Goal: Complete application form

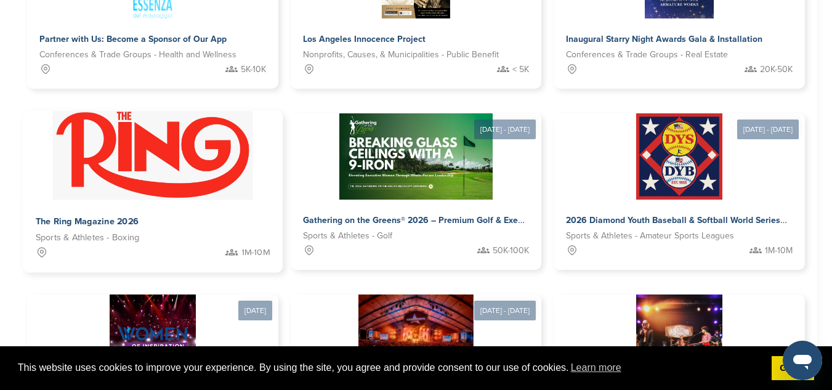
scroll to position [725, 0]
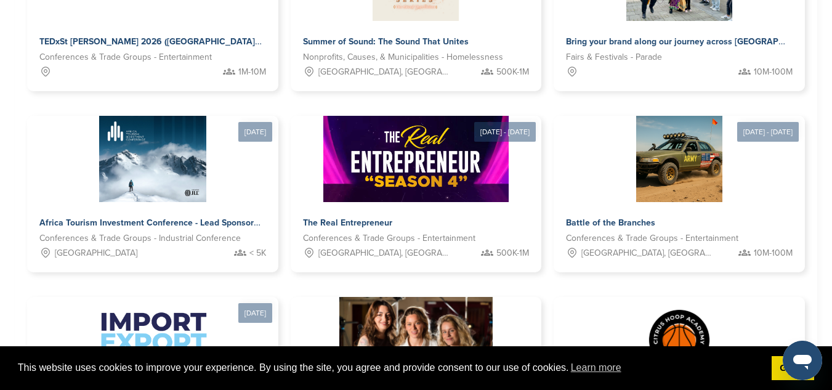
scroll to position [668, 0]
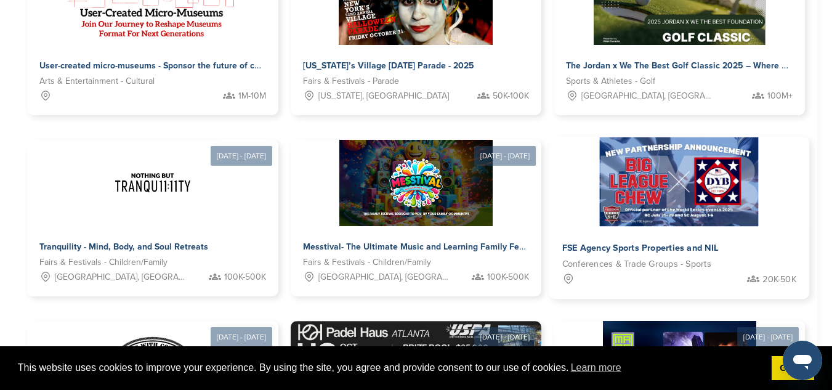
scroll to position [589, 0]
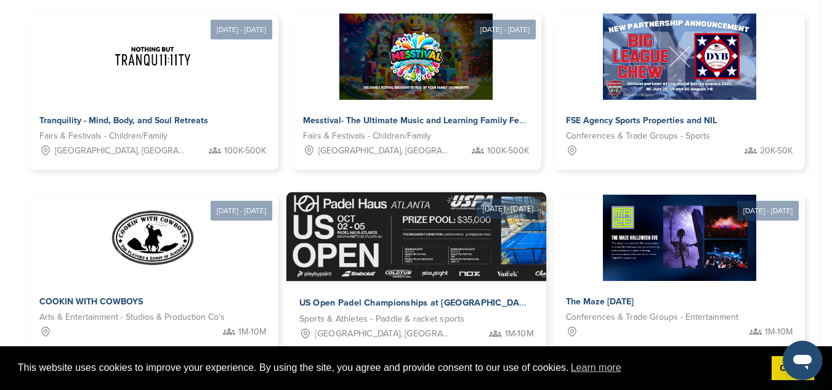
click at [532, 298] on span "US Open Padel Championships at Padel Haus Atlanta" at bounding box center [415, 303] width 233 height 11
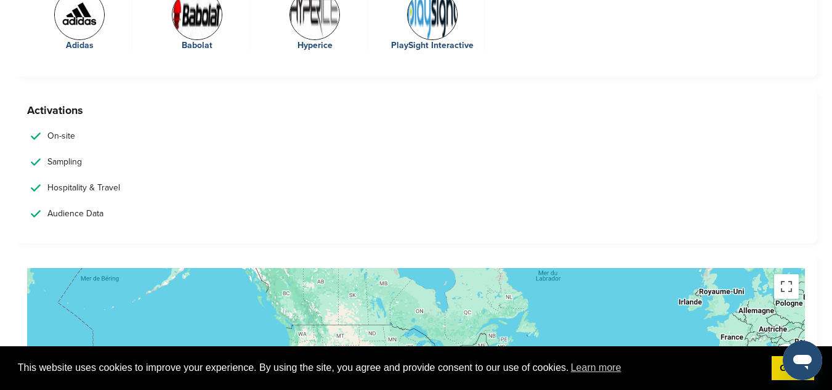
scroll to position [2120, 0]
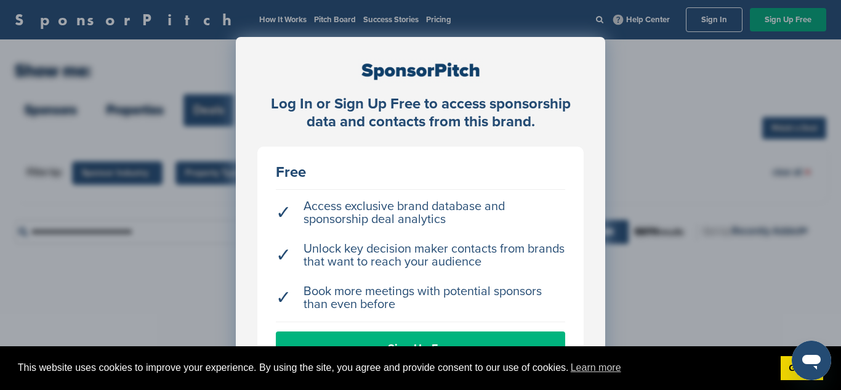
click at [469, 336] on link "Sign Up Free" at bounding box center [421, 347] width 290 height 33
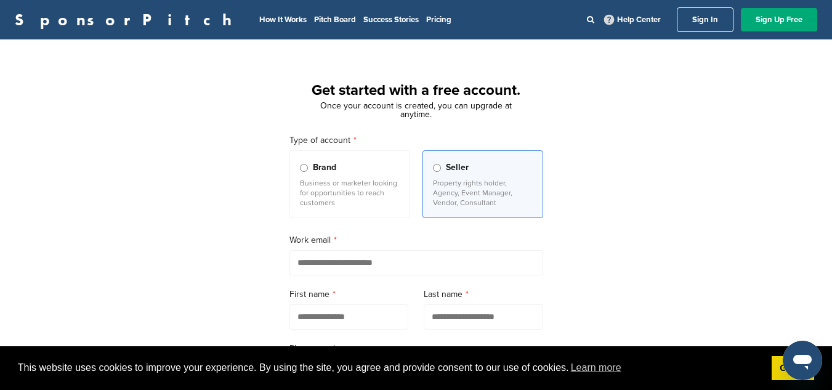
click at [299, 168] on label "Brand Business or marketer looking for opportunities to reach customers" at bounding box center [350, 184] width 121 height 68
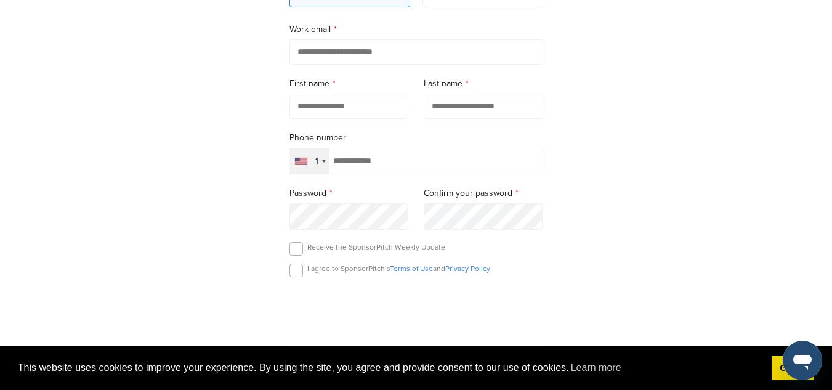
scroll to position [143, 0]
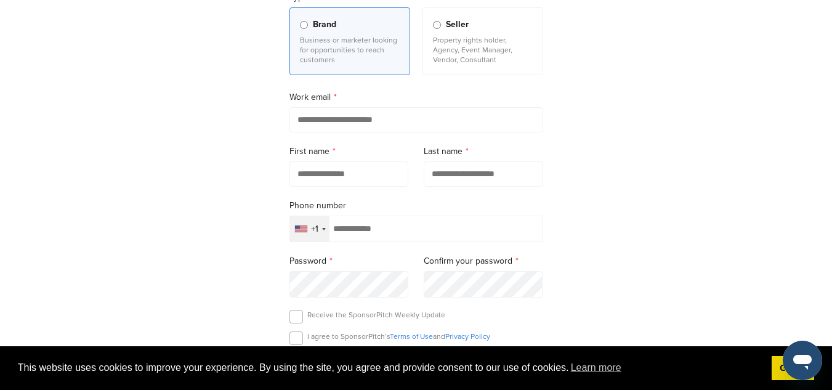
click at [335, 121] on input "email" at bounding box center [417, 119] width 254 height 25
type input "**********"
click at [336, 184] on input "text" at bounding box center [350, 173] width 120 height 25
type input "*******"
click at [458, 181] on input "text" at bounding box center [484, 173] width 120 height 25
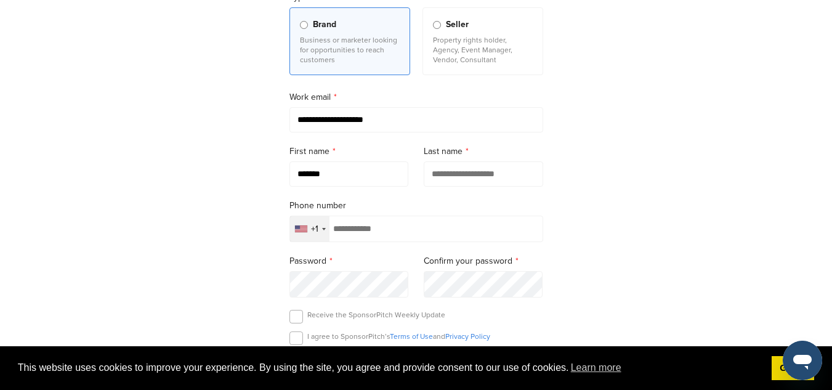
type input "**********"
click at [383, 242] on input "tel" at bounding box center [417, 229] width 254 height 26
type input "**********"
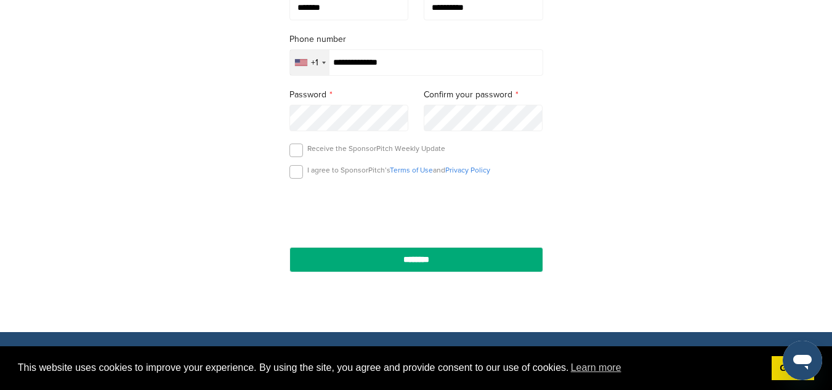
scroll to position [310, 0]
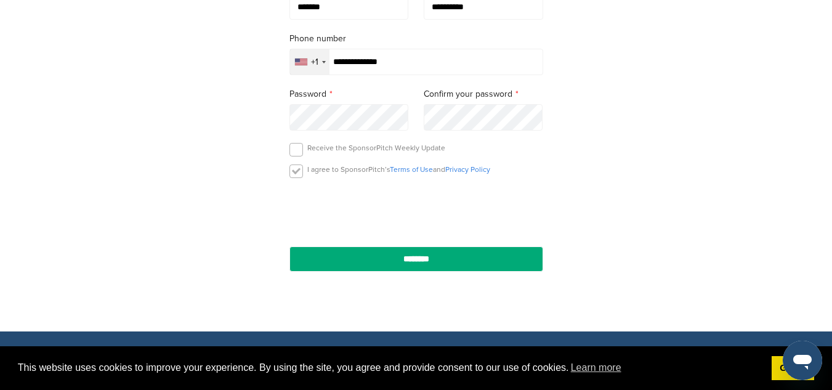
click at [298, 168] on label at bounding box center [297, 171] width 14 height 14
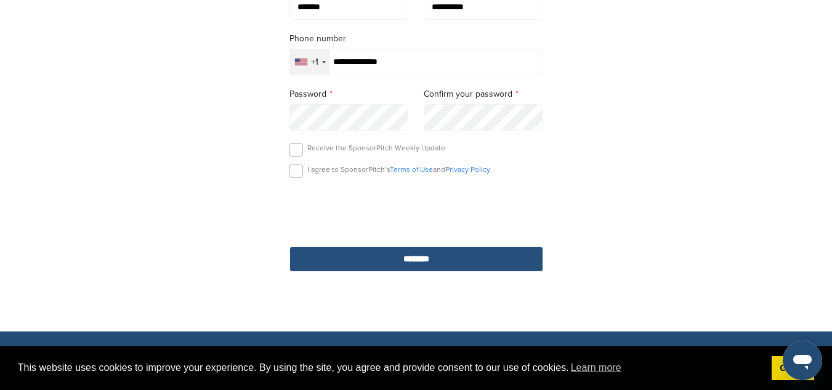
click at [435, 262] on input "********" at bounding box center [417, 258] width 254 height 25
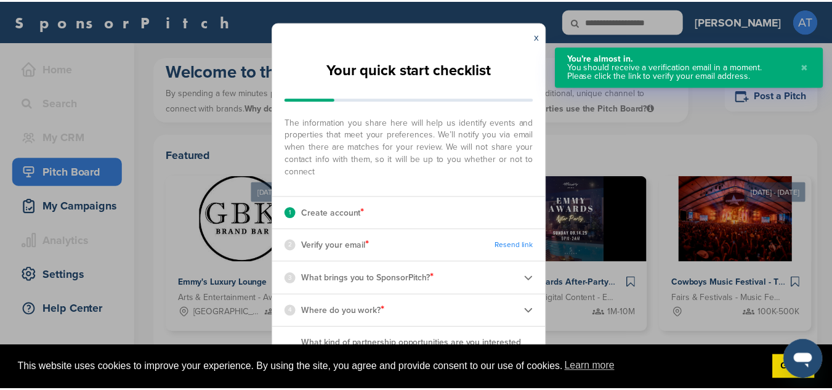
scroll to position [7, 0]
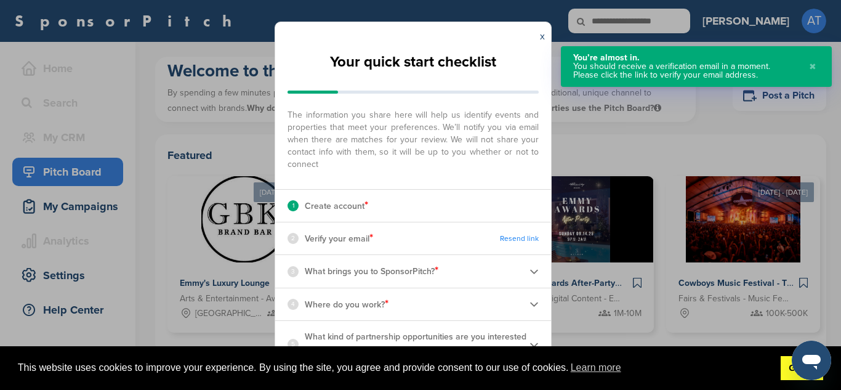
click at [791, 370] on link "Got it!" at bounding box center [802, 368] width 43 height 25
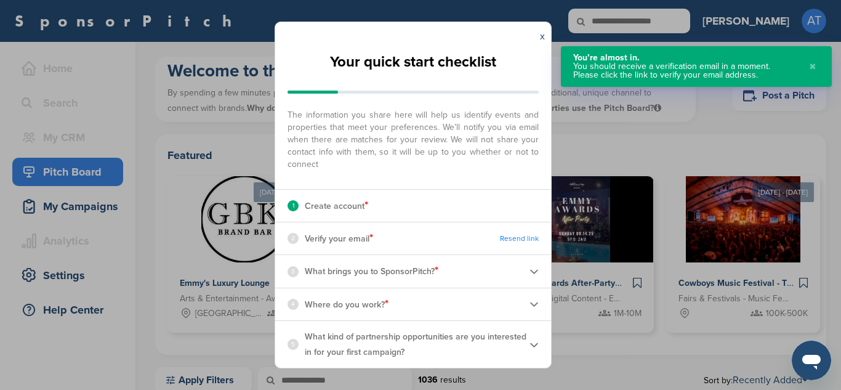
click at [595, 128] on div "x Your quick start checklist The information you share here will help us identi…" at bounding box center [420, 195] width 841 height 390
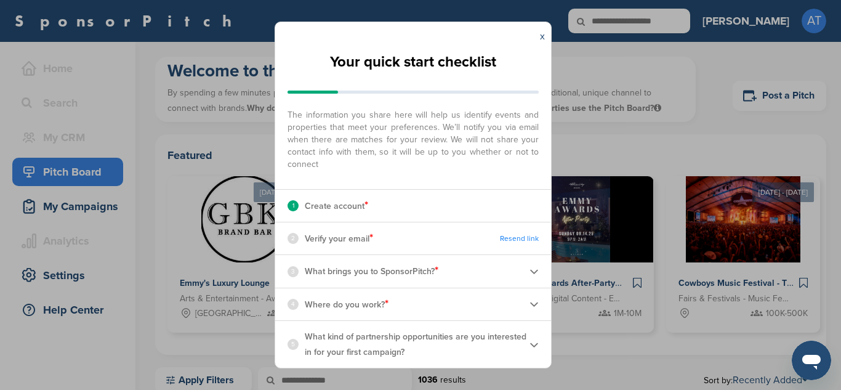
click at [639, 137] on div "x Your quick start checklist The information you share here will help us identi…" at bounding box center [420, 195] width 841 height 390
click at [196, 108] on div "x Your quick start checklist The information you share here will help us identi…" at bounding box center [420, 195] width 841 height 390
click at [544, 35] on link "x" at bounding box center [542, 36] width 5 height 12
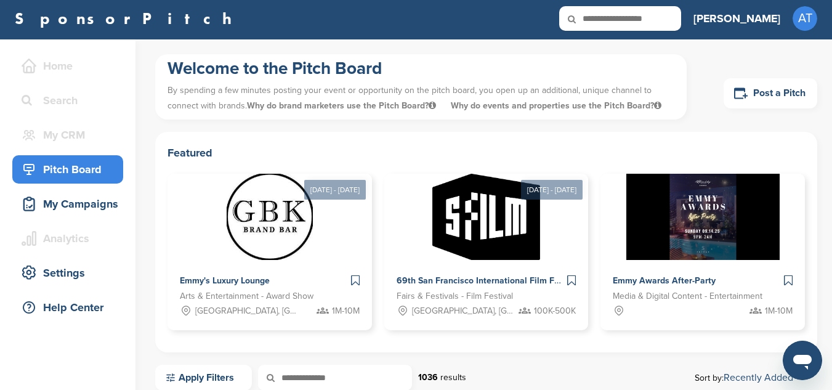
scroll to position [176, 0]
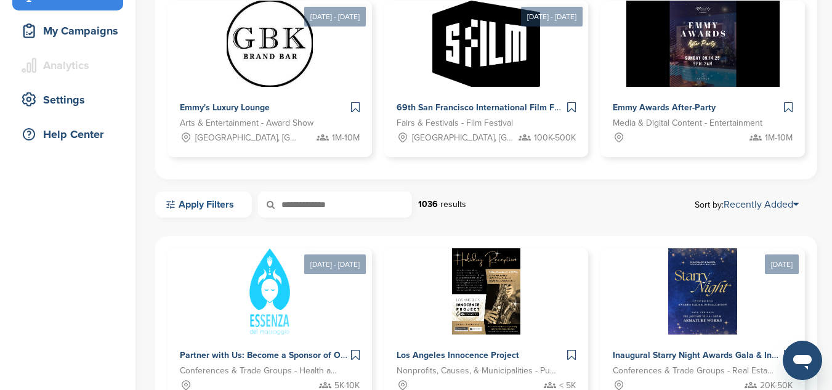
click at [229, 200] on link "Apply Filters" at bounding box center [203, 205] width 97 height 26
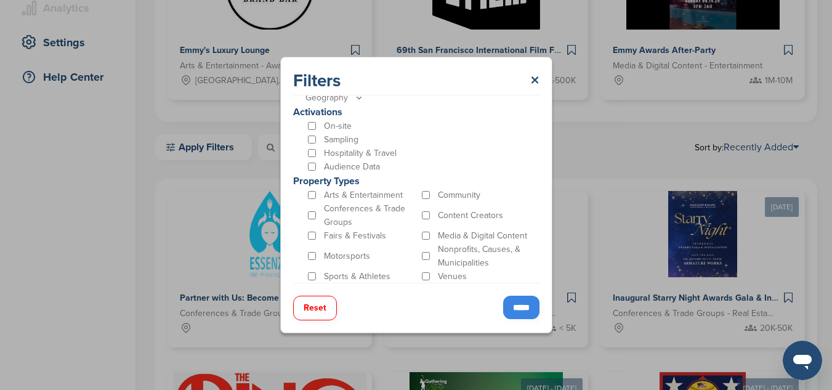
scroll to position [233, 0]
click at [311, 281] on div "Sports & Athletes" at bounding box center [363, 277] width 114 height 14
click at [503, 311] on input "*****" at bounding box center [521, 307] width 36 height 23
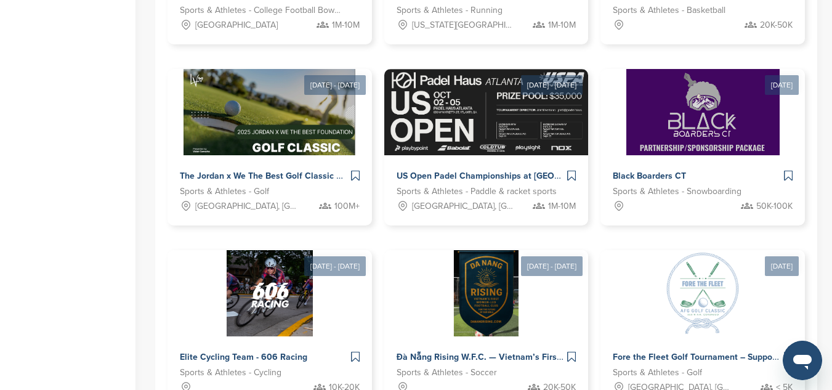
scroll to position [734, 0]
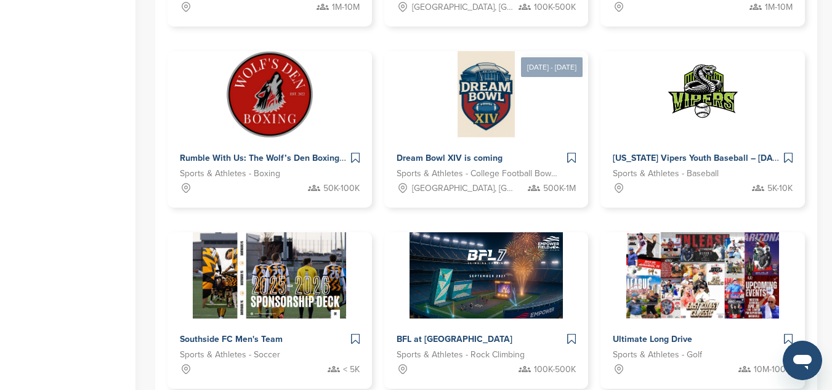
scroll to position [752, 0]
